Goal: Find specific page/section: Find specific page/section

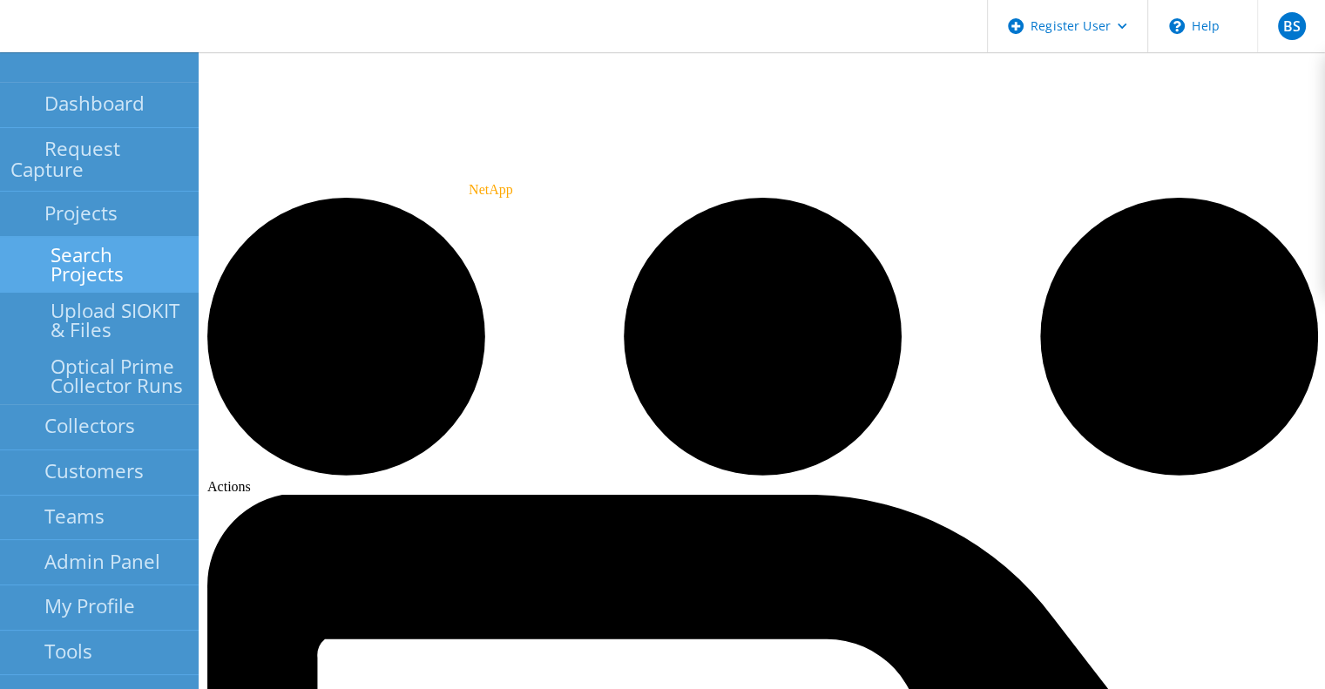
click at [47, 237] on link "Search Projects" at bounding box center [99, 265] width 199 height 56
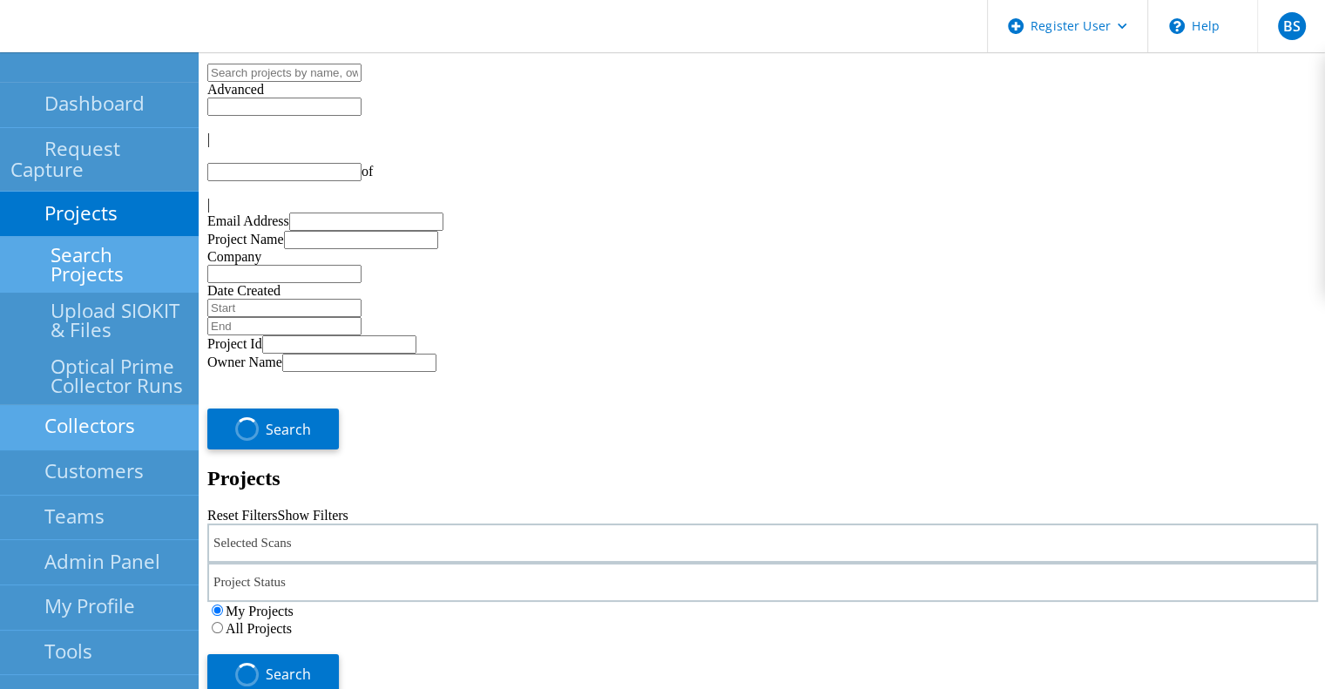
type input "1"
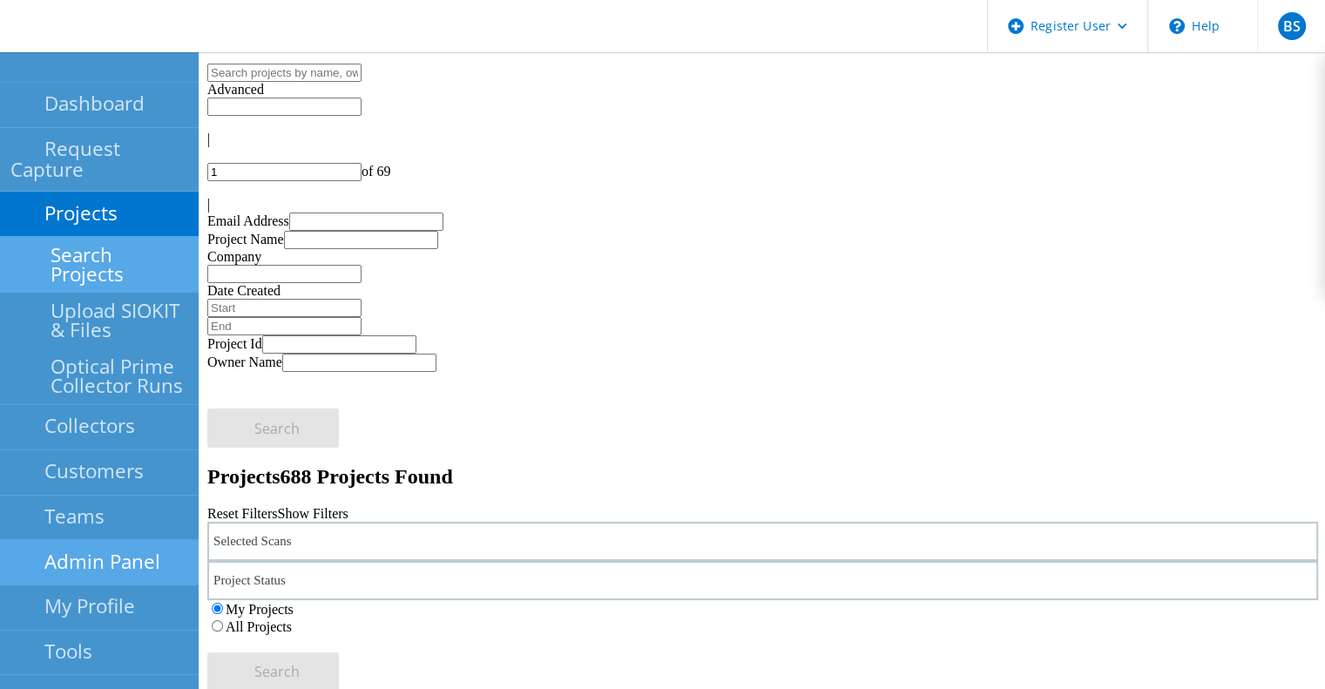
click at [93, 540] on link "Admin Panel" at bounding box center [99, 562] width 199 height 45
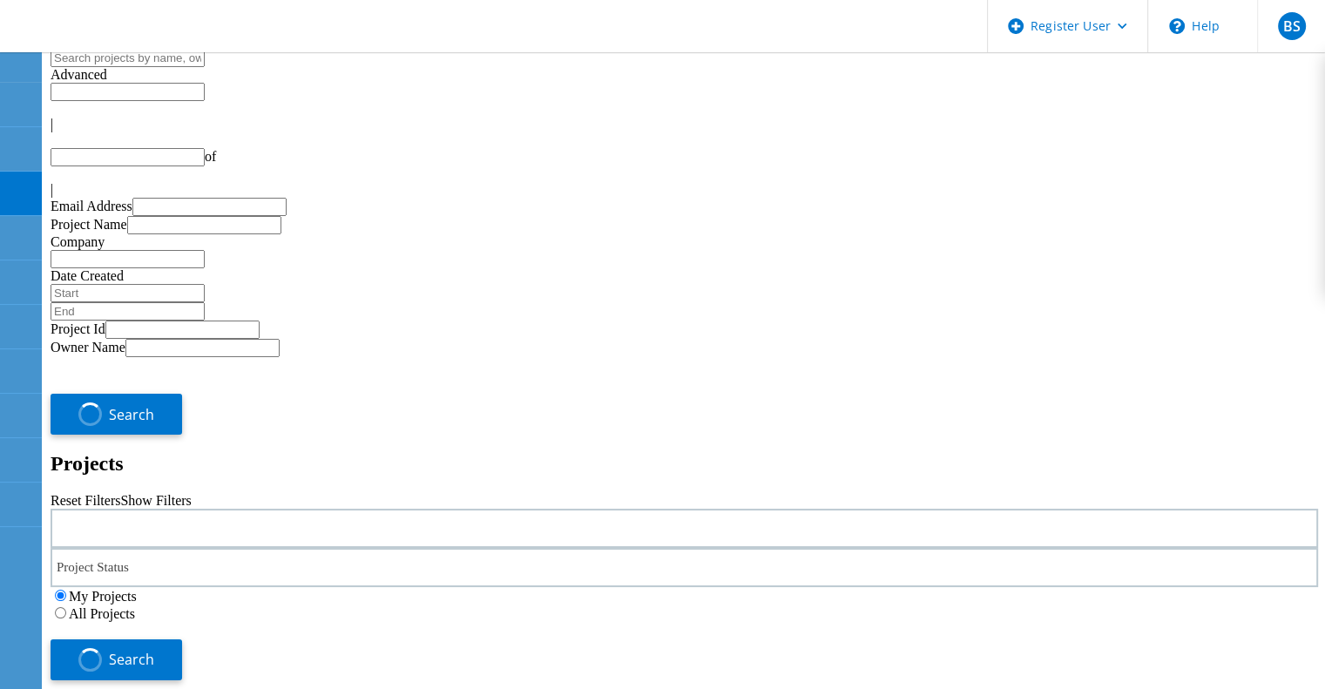
type input "1"
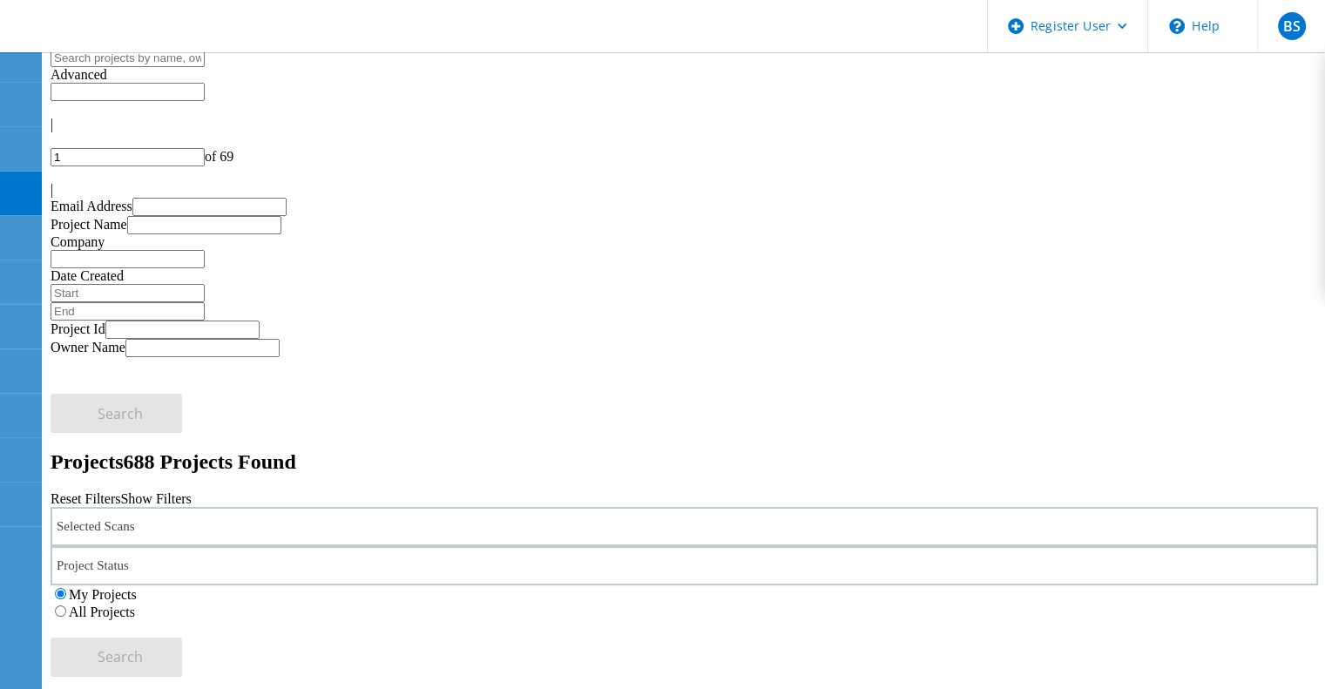
click at [341, 507] on div "Selected Scans" at bounding box center [684, 526] width 1267 height 39
click at [210, 425] on label "Isilon/PowerScale" at bounding box center [159, 432] width 101 height 15
click at [106, 426] on input "Isilon/PowerScale" at bounding box center [100, 431] width 11 height 11
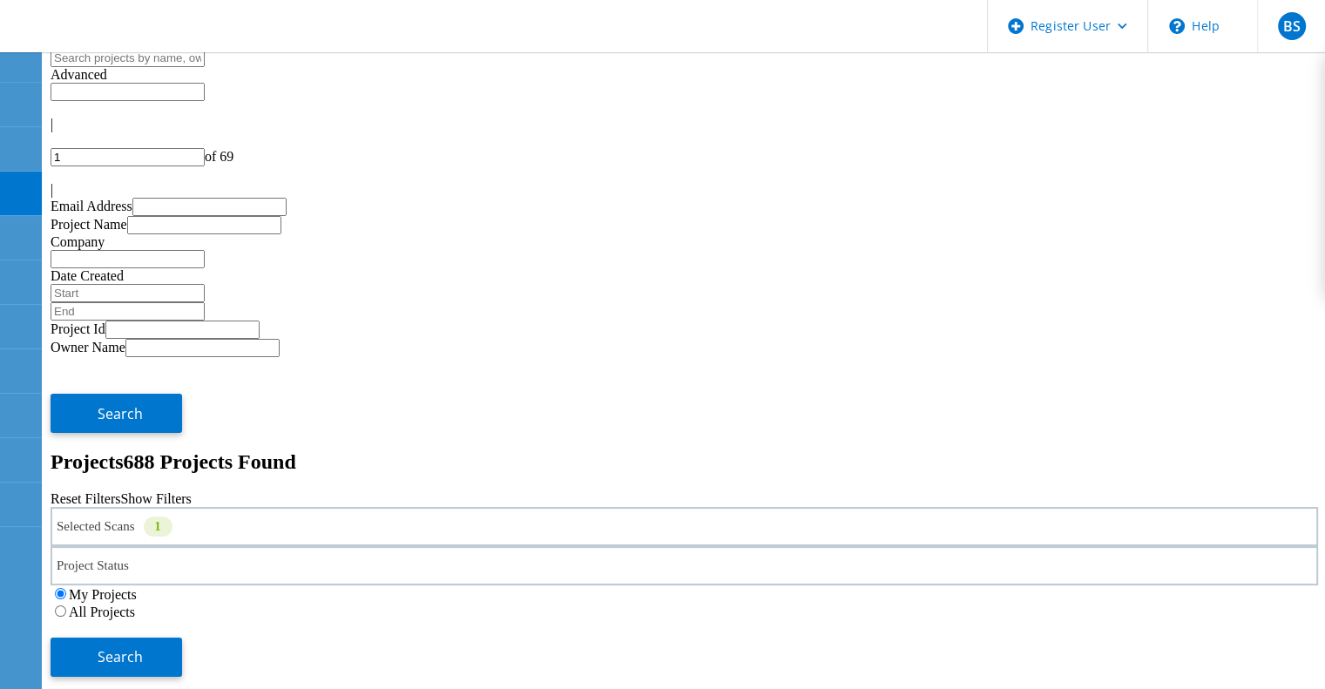
click at [135, 605] on label "All Projects" at bounding box center [102, 612] width 66 height 15
click at [66, 605] on input "All Projects" at bounding box center [60, 610] width 11 height 11
click at [182, 638] on button "Search" at bounding box center [117, 657] width 132 height 39
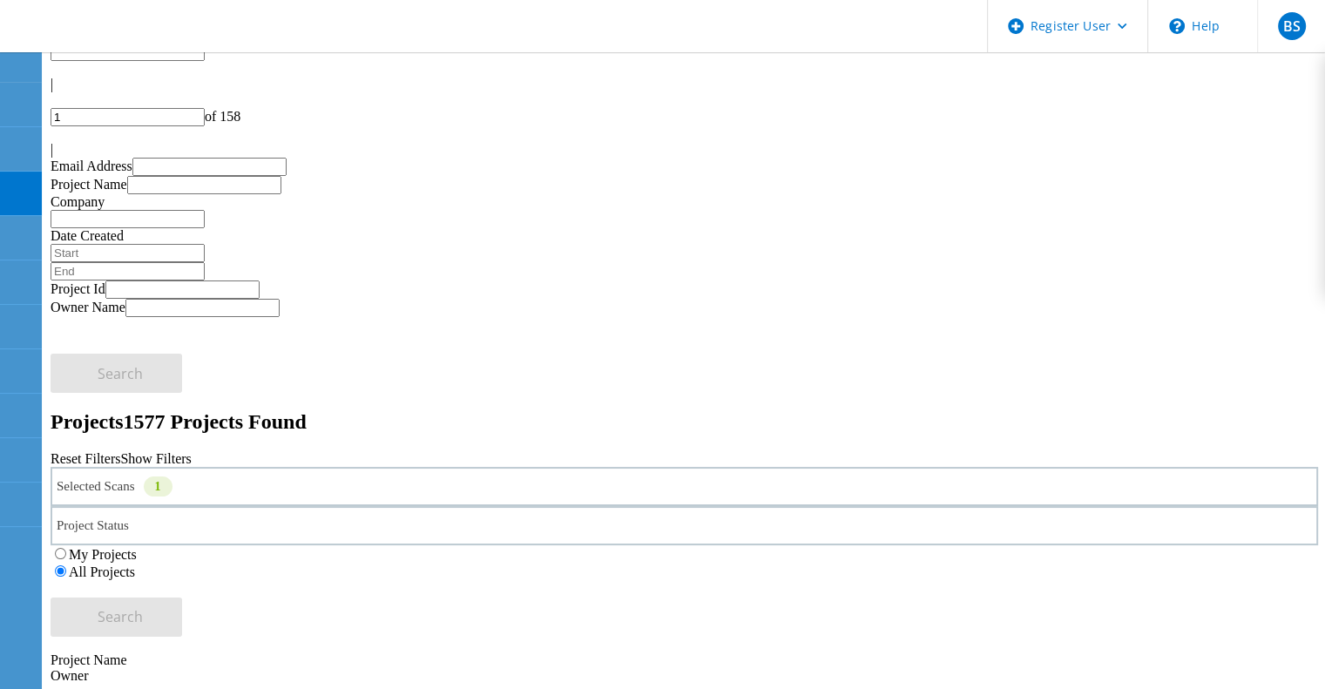
scroll to position [43, 0]
